Goal: Navigation & Orientation: Find specific page/section

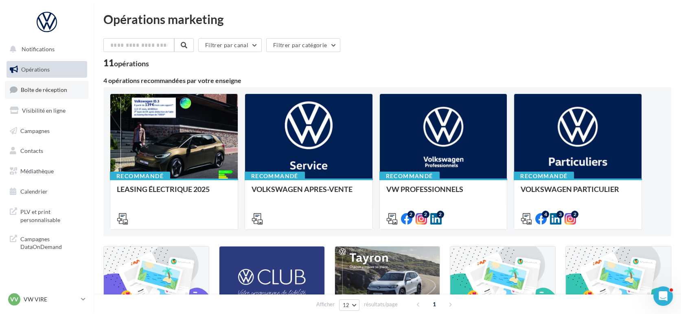
click at [62, 84] on link "Boîte de réception" at bounding box center [47, 89] width 84 height 17
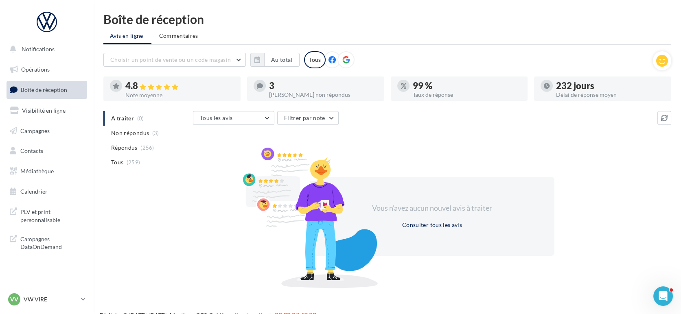
click at [4, 293] on div "VV VW VIRE vw-vir-lan" at bounding box center [47, 303] width 94 height 22
click at [17, 295] on span "VV" at bounding box center [14, 299] width 8 height 8
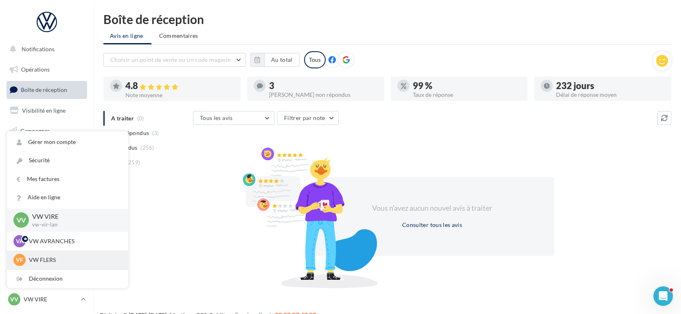
click at [48, 259] on p "VW FLERS" at bounding box center [74, 260] width 90 height 8
